Goal: Task Accomplishment & Management: Use online tool/utility

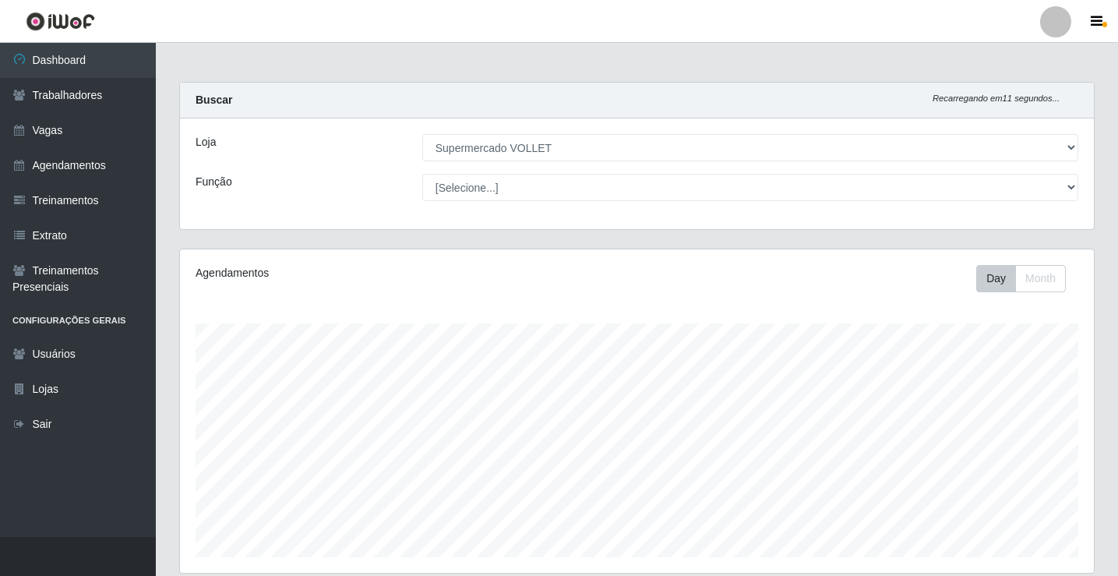
select select "72"
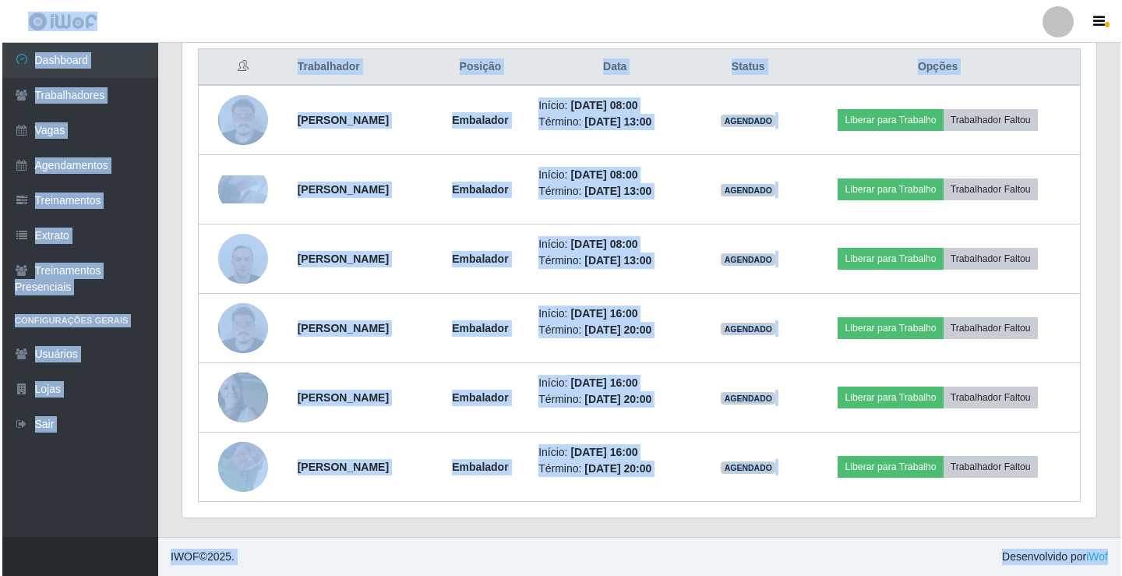
scroll to position [323, 914]
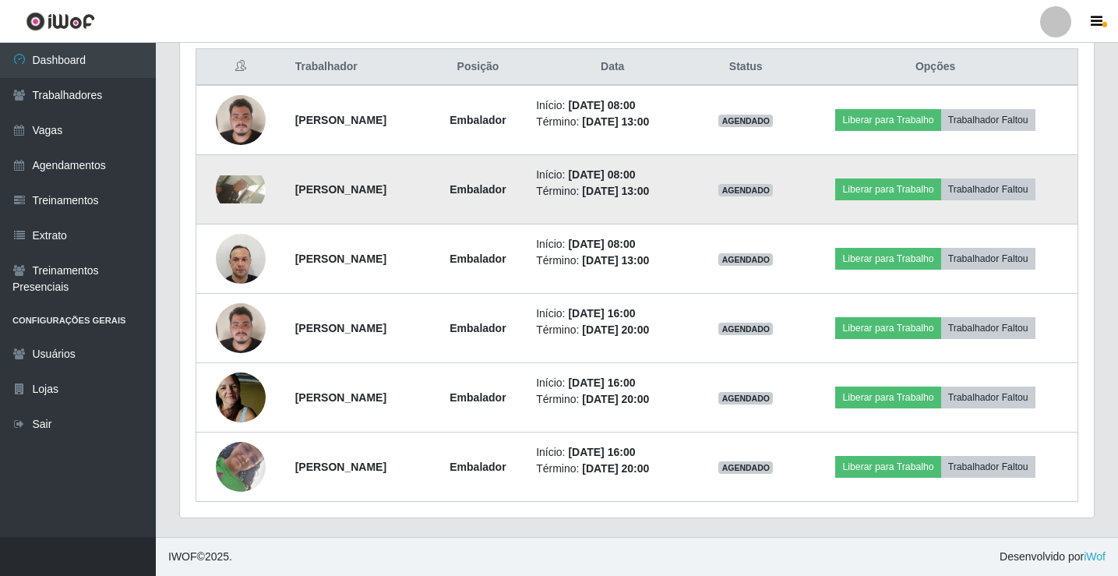
click at [933, 202] on td "Liberar para Trabalho Trabalhador Faltou" at bounding box center [935, 189] width 284 height 69
click at [926, 195] on button "Liberar para Trabalho" at bounding box center [887, 189] width 105 height 22
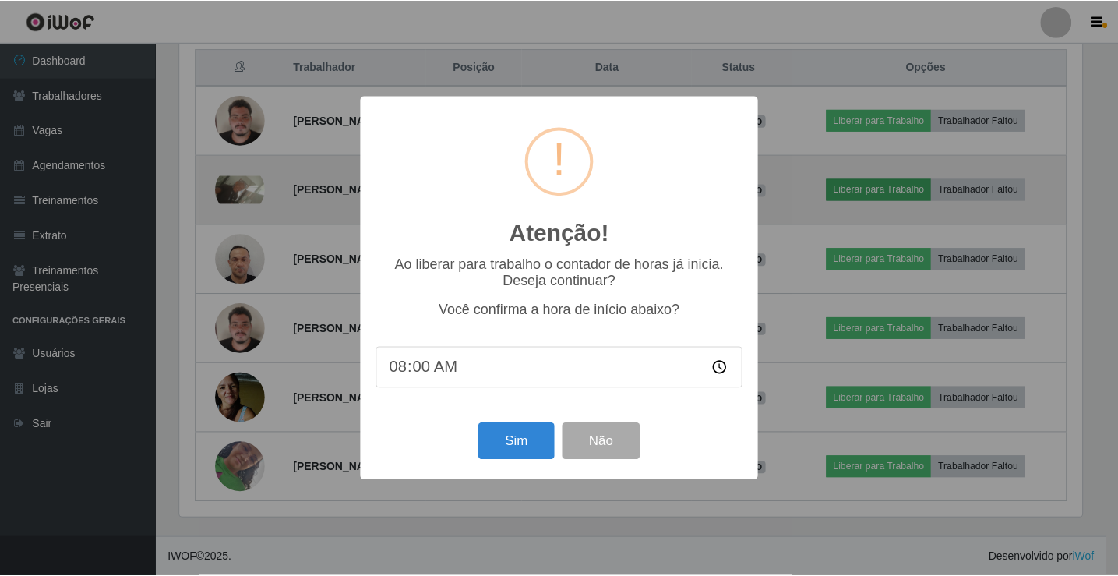
scroll to position [323, 906]
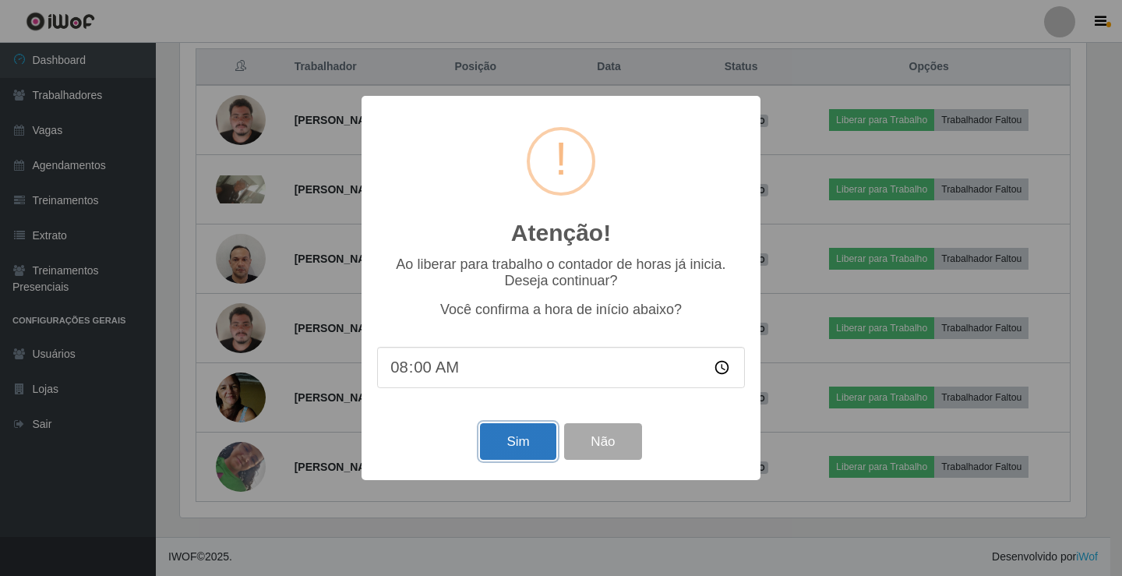
click at [508, 454] on button "Sim" at bounding box center [518, 441] width 76 height 37
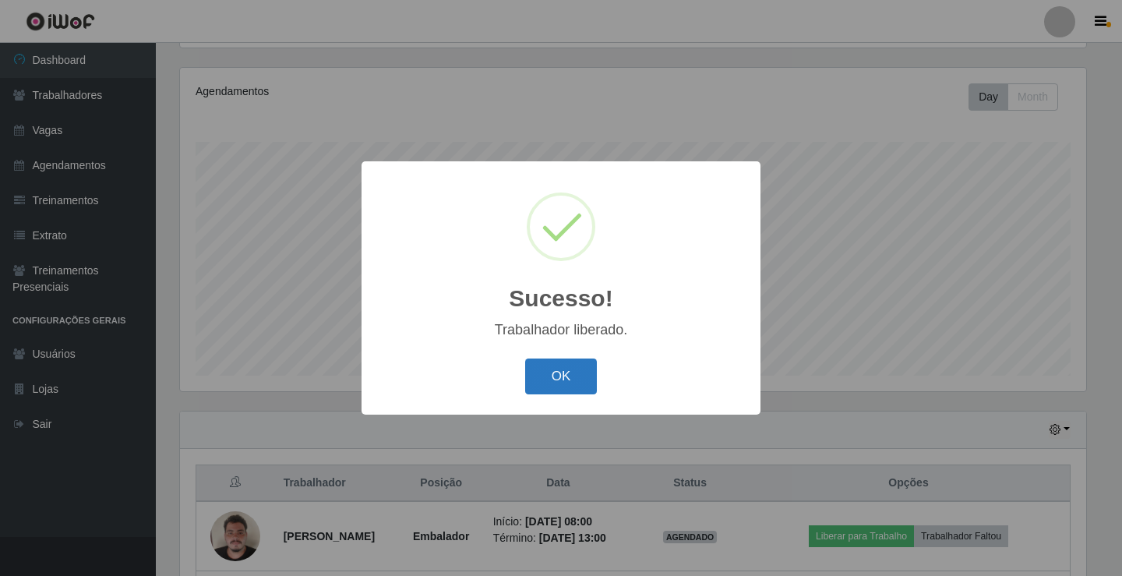
click at [556, 387] on button "OK" at bounding box center [561, 376] width 72 height 37
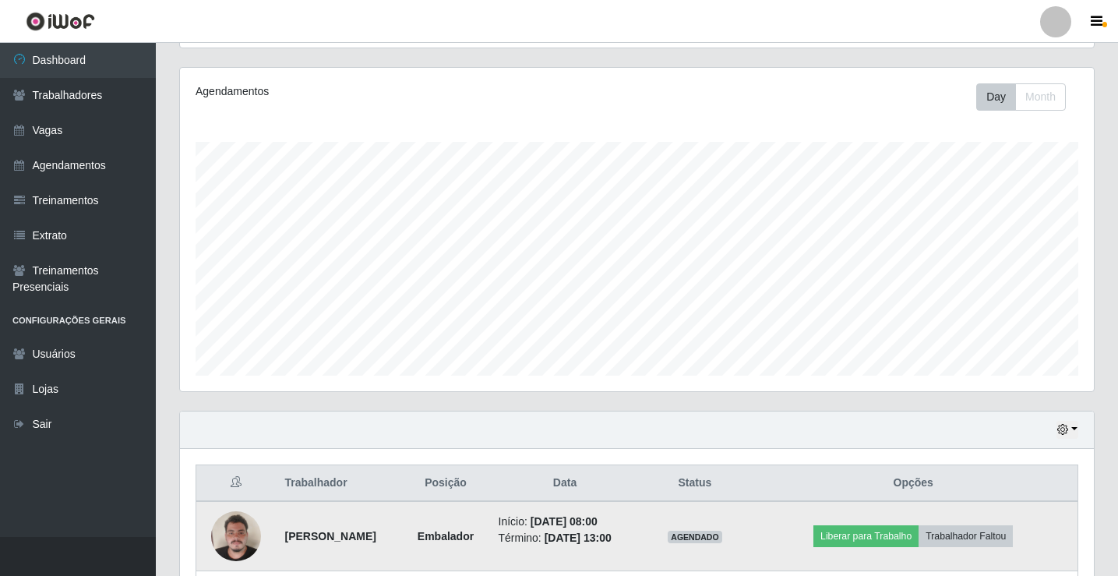
scroll to position [493, 0]
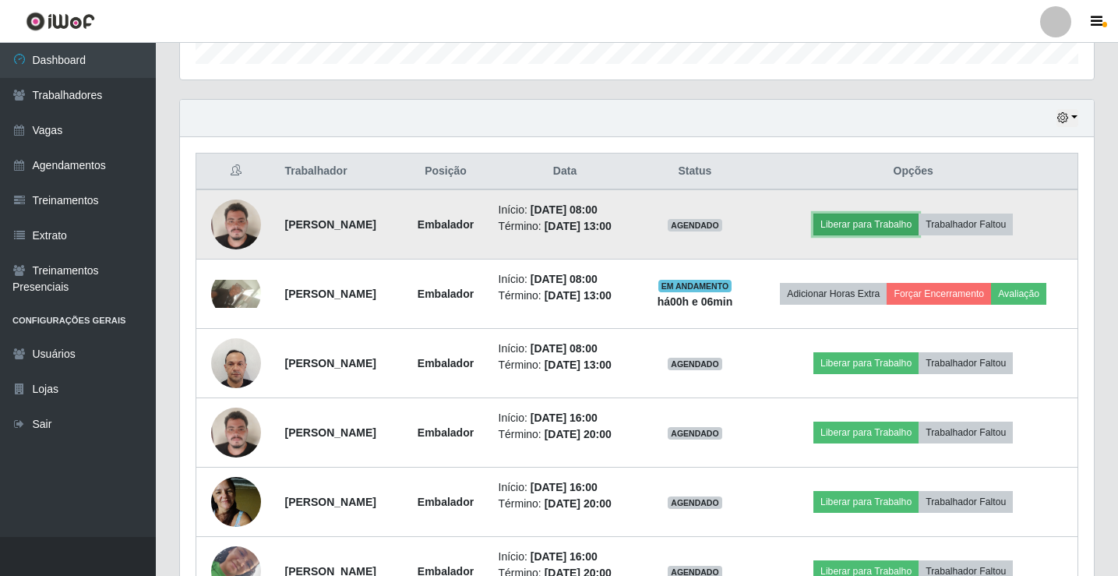
click at [889, 224] on button "Liberar para Trabalho" at bounding box center [866, 225] width 105 height 22
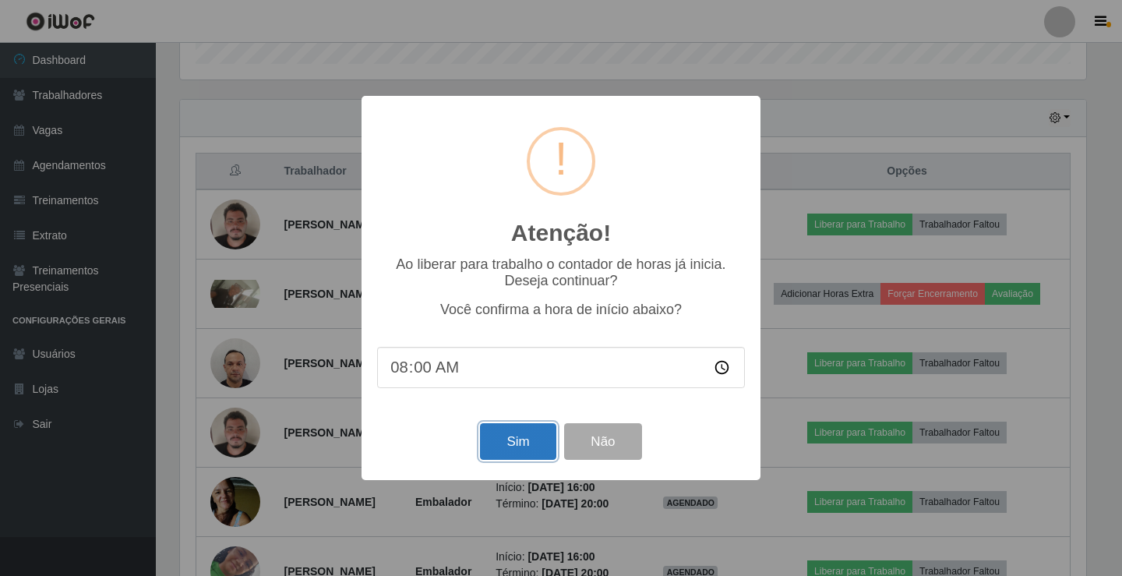
click at [498, 454] on button "Sim" at bounding box center [518, 441] width 76 height 37
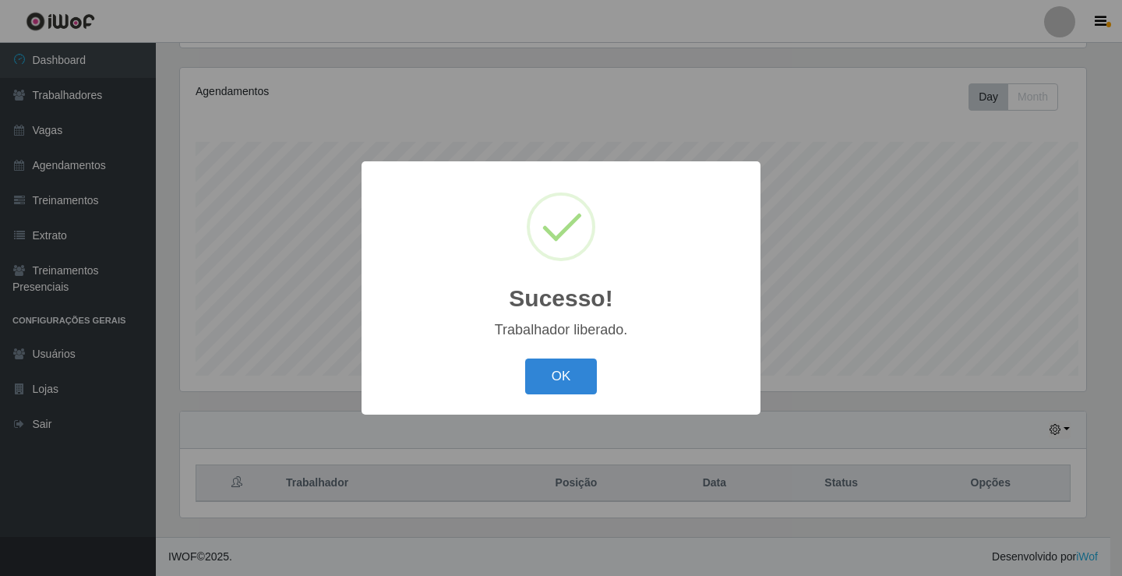
click at [874, 383] on div "Sucesso! × Trabalhador liberado. OK Cancel" at bounding box center [561, 288] width 1122 height 576
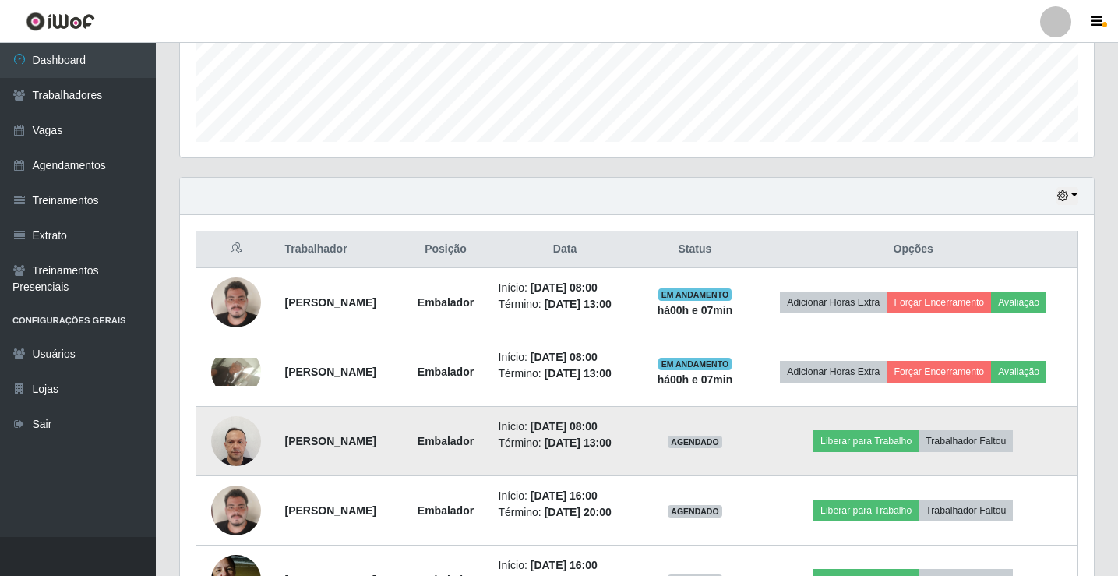
scroll to position [493, 0]
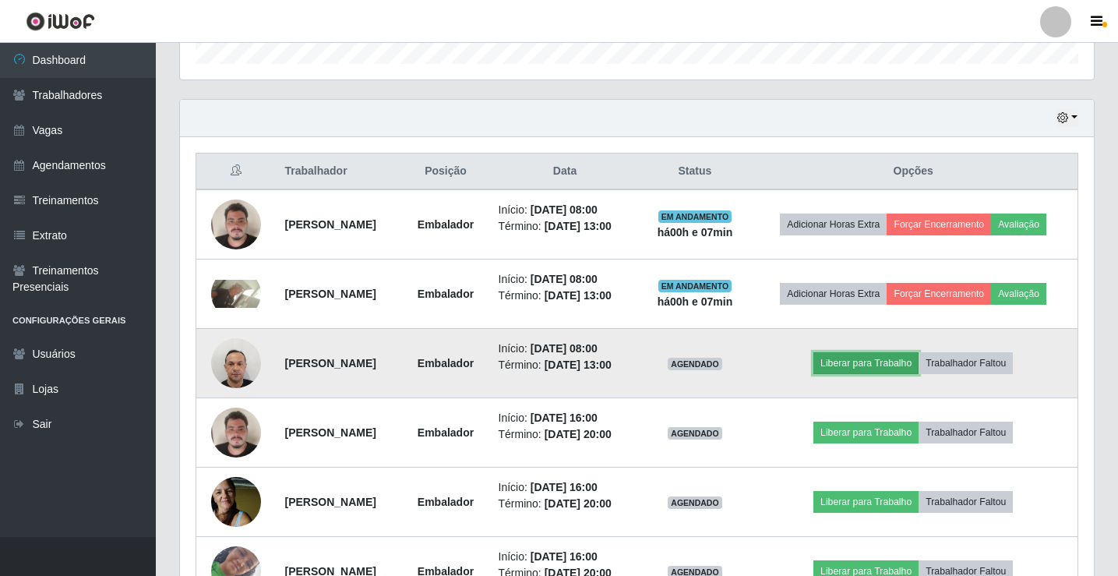
click at [876, 374] on button "Liberar para Trabalho" at bounding box center [866, 363] width 105 height 22
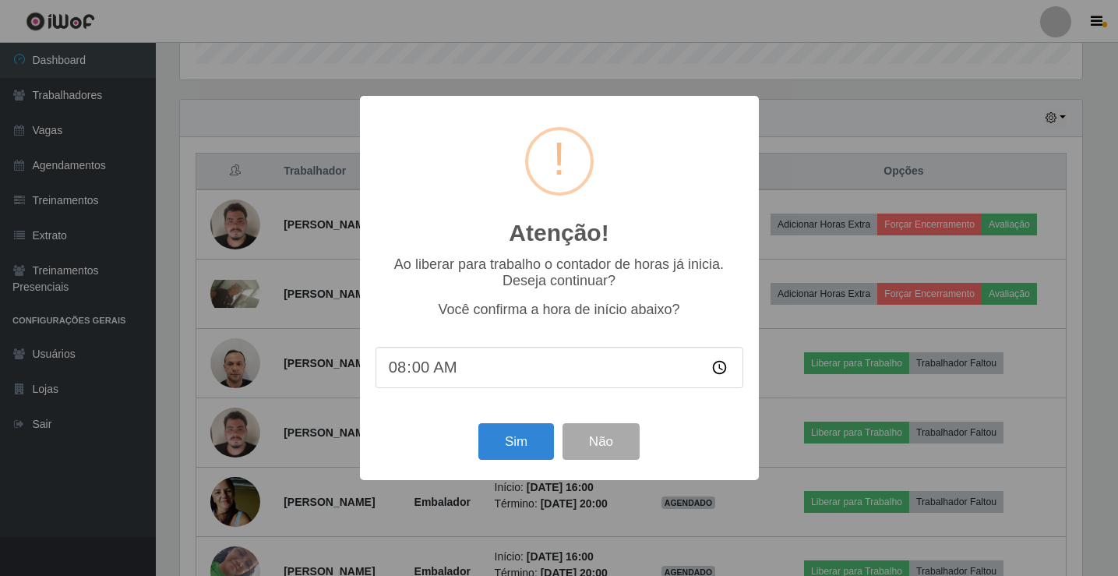
scroll to position [323, 906]
click at [559, 441] on div "Sim Não" at bounding box center [561, 441] width 368 height 44
click at [537, 442] on button "Sim" at bounding box center [518, 441] width 76 height 37
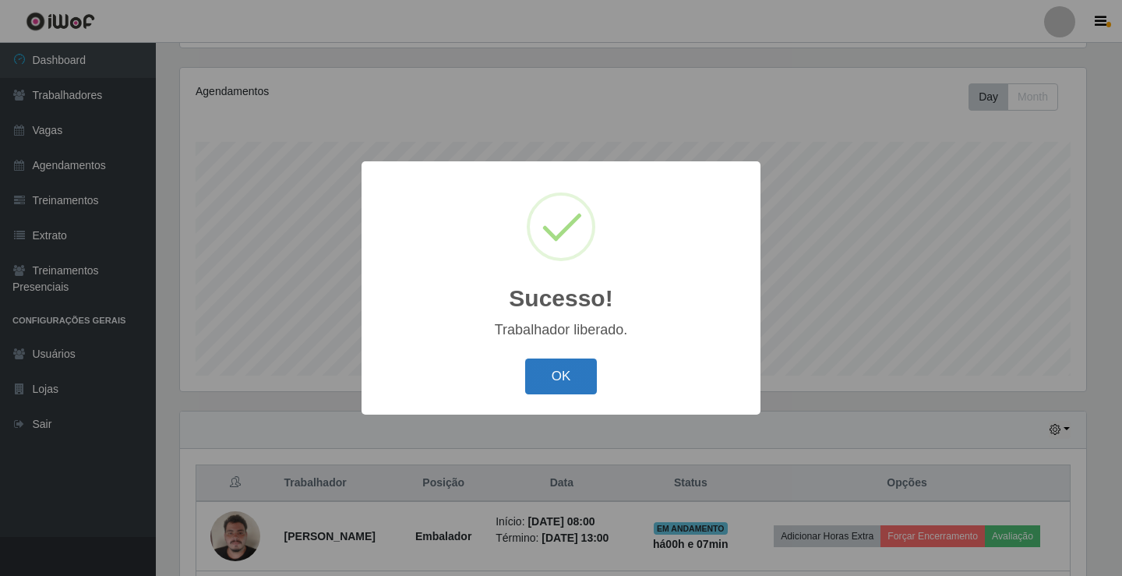
click at [570, 380] on button "OK" at bounding box center [561, 376] width 72 height 37
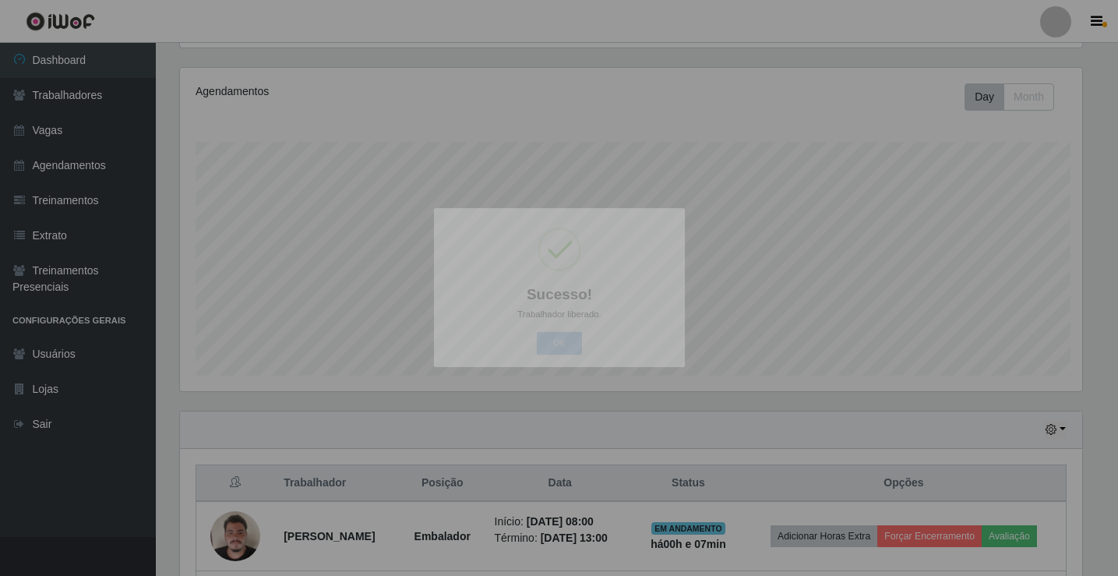
scroll to position [323, 914]
